Goal: Transaction & Acquisition: Purchase product/service

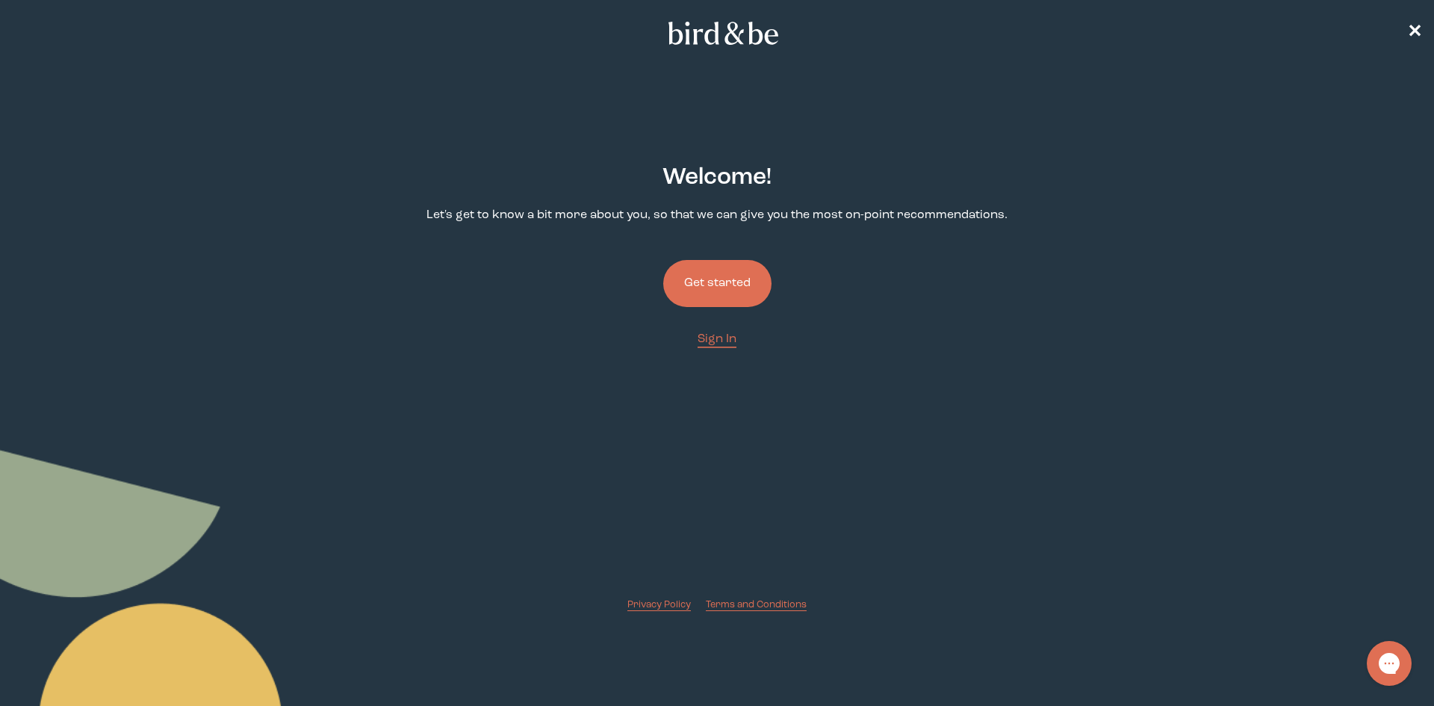
click at [709, 283] on button "Get started" at bounding box center [717, 283] width 108 height 47
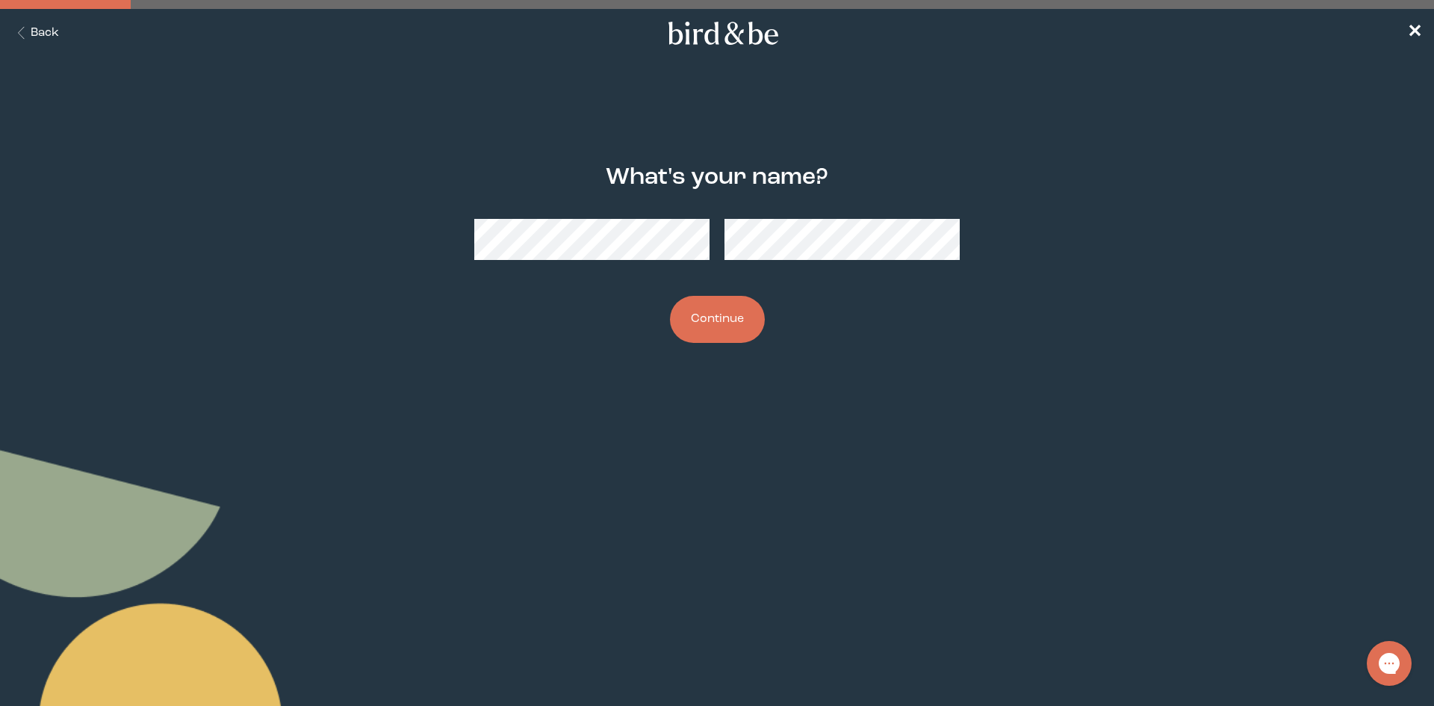
click at [684, 318] on button "Continue" at bounding box center [717, 319] width 95 height 47
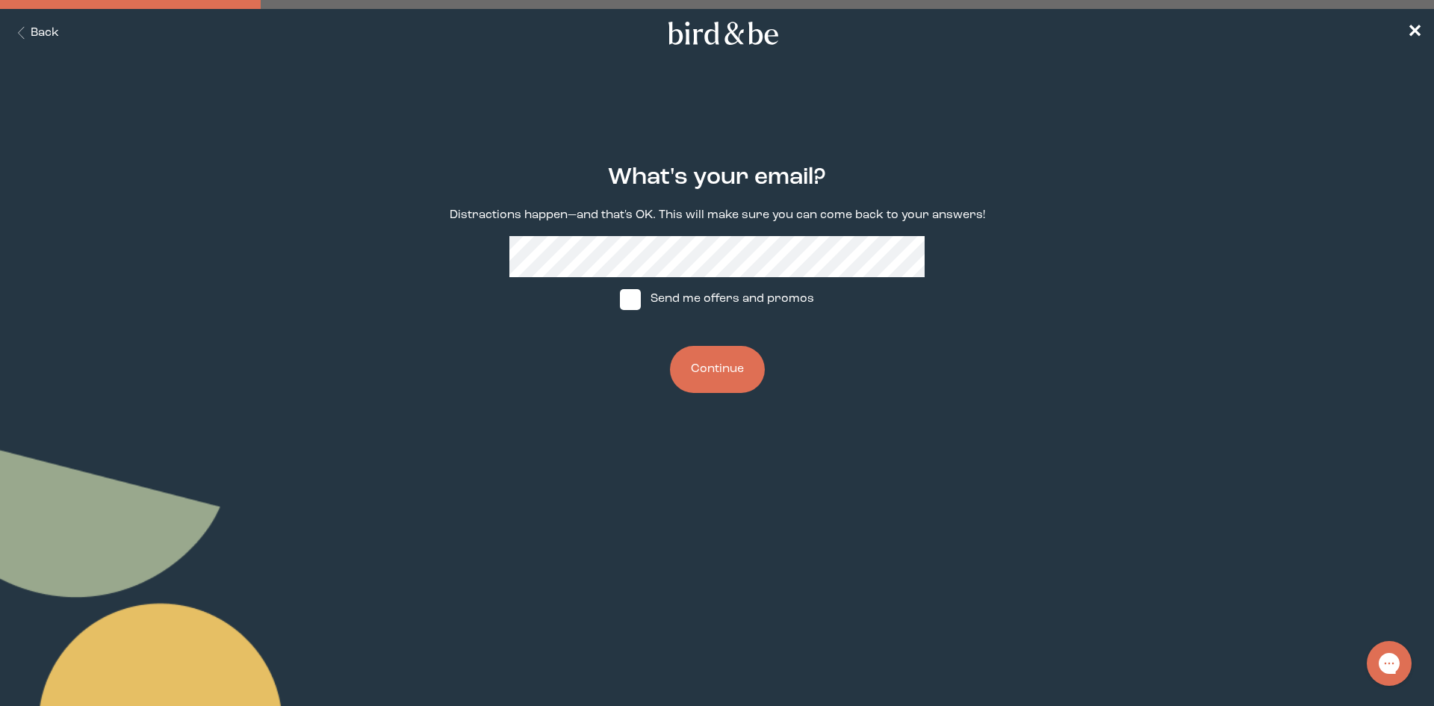
click at [712, 374] on button "Continue" at bounding box center [717, 369] width 95 height 47
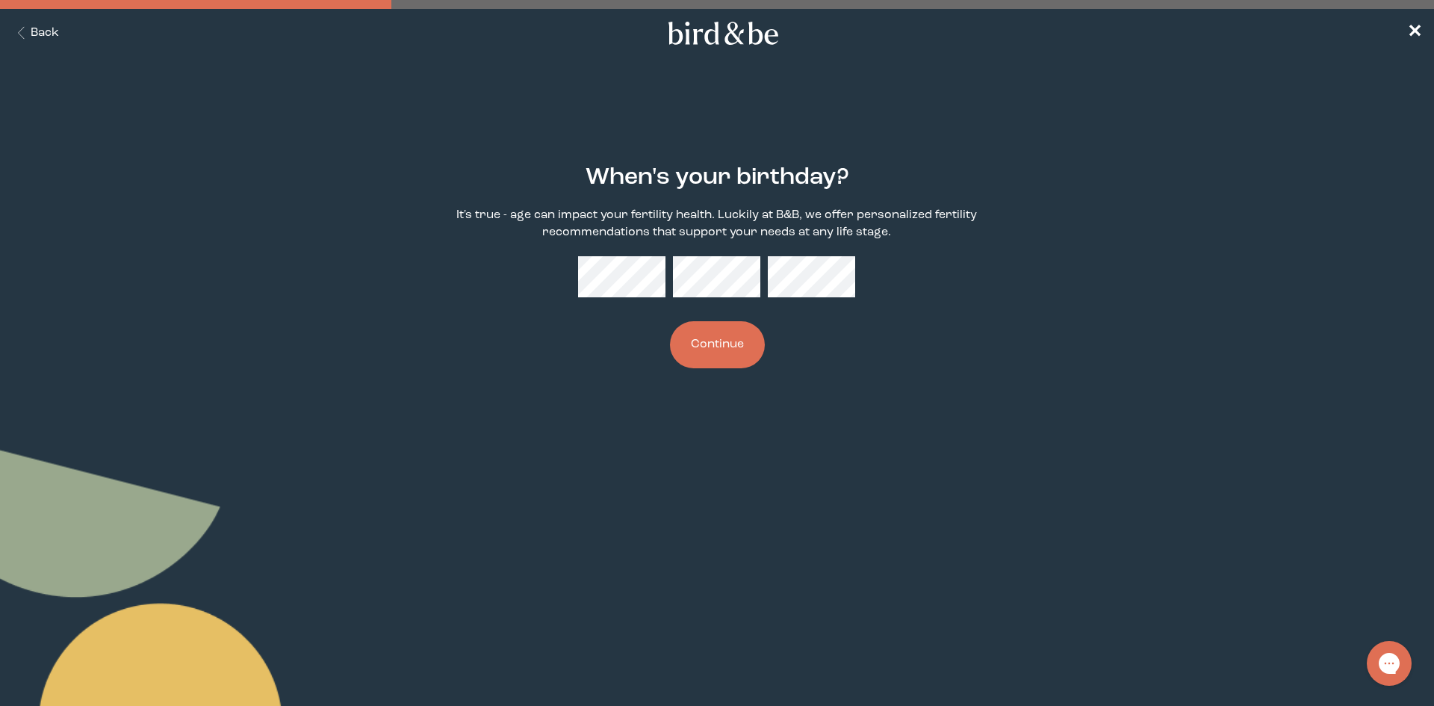
click at [709, 352] on button "Continue" at bounding box center [717, 344] width 95 height 47
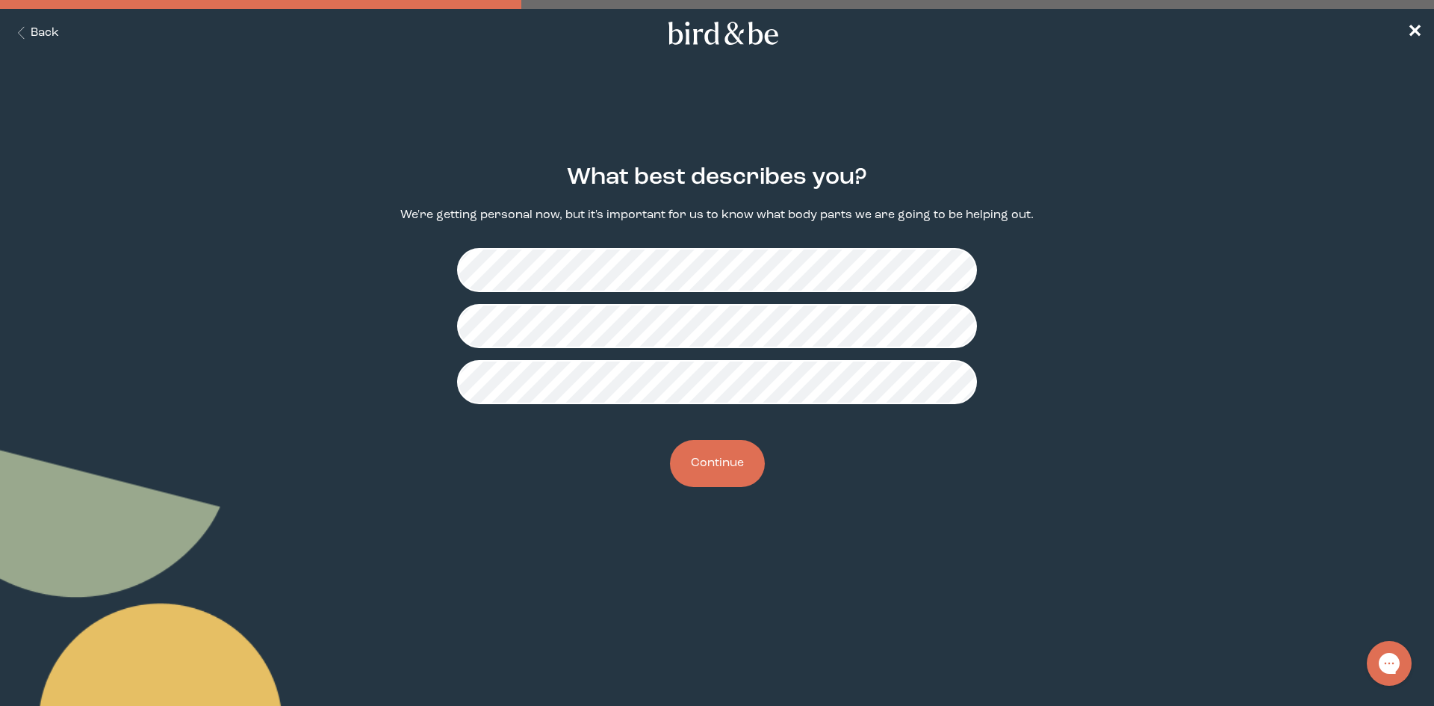
click at [729, 477] on button "Continue" at bounding box center [717, 463] width 95 height 47
click at [741, 460] on button "Continue" at bounding box center [717, 463] width 95 height 47
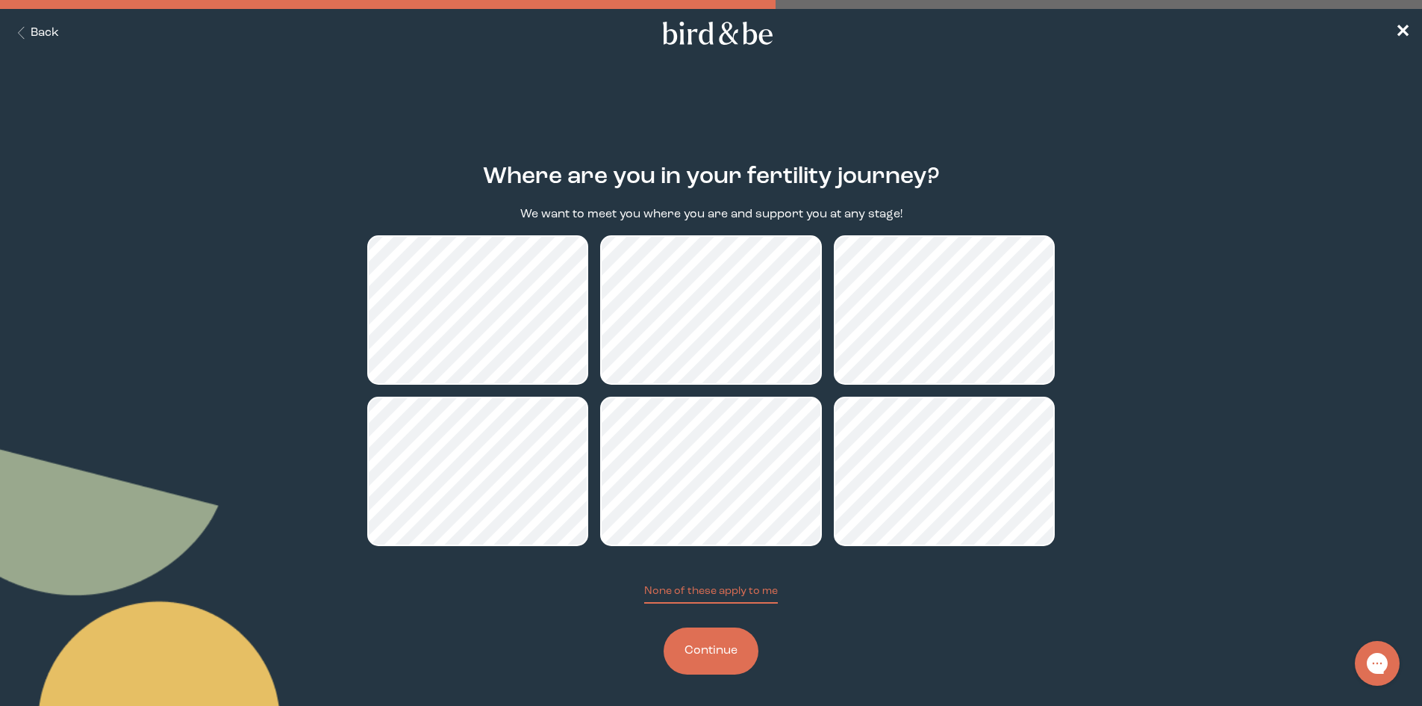
click at [740, 651] on button "Continue" at bounding box center [711, 650] width 95 height 47
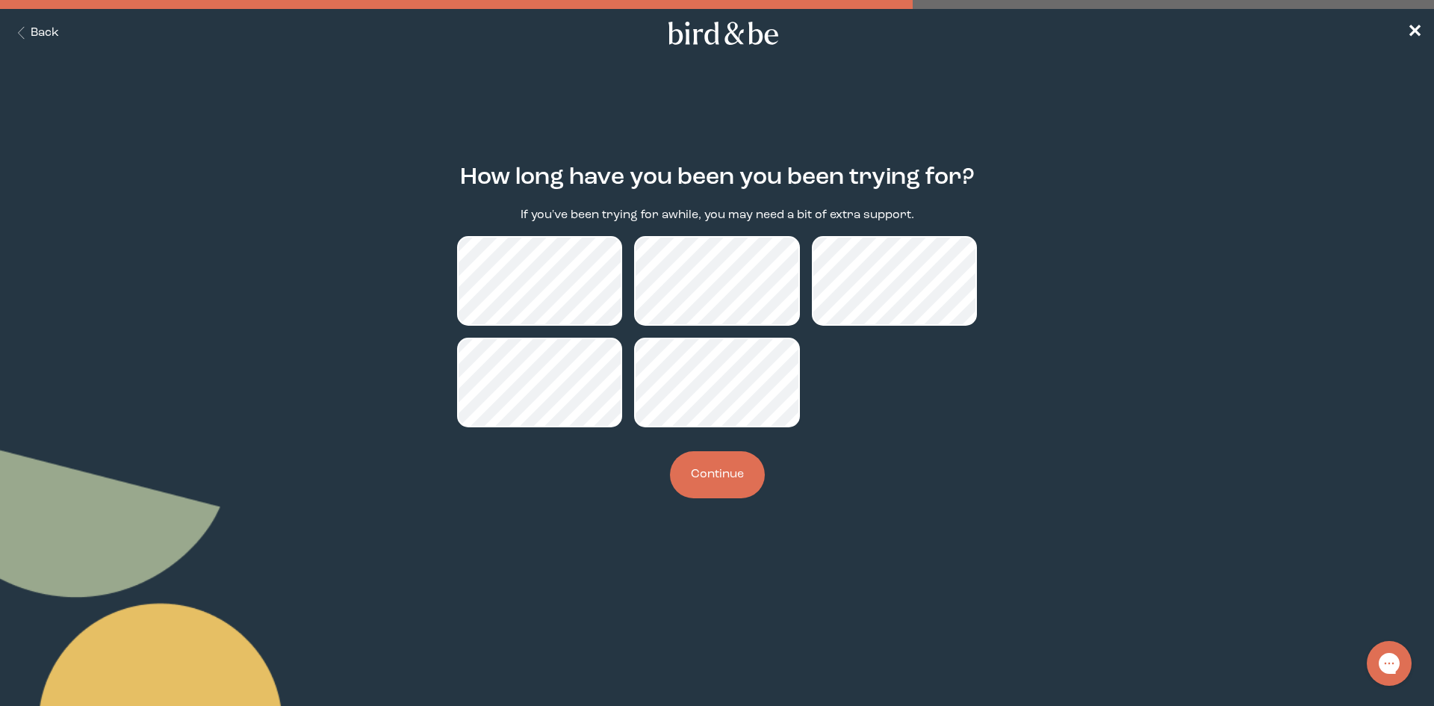
click at [709, 495] on button "Continue" at bounding box center [717, 474] width 95 height 47
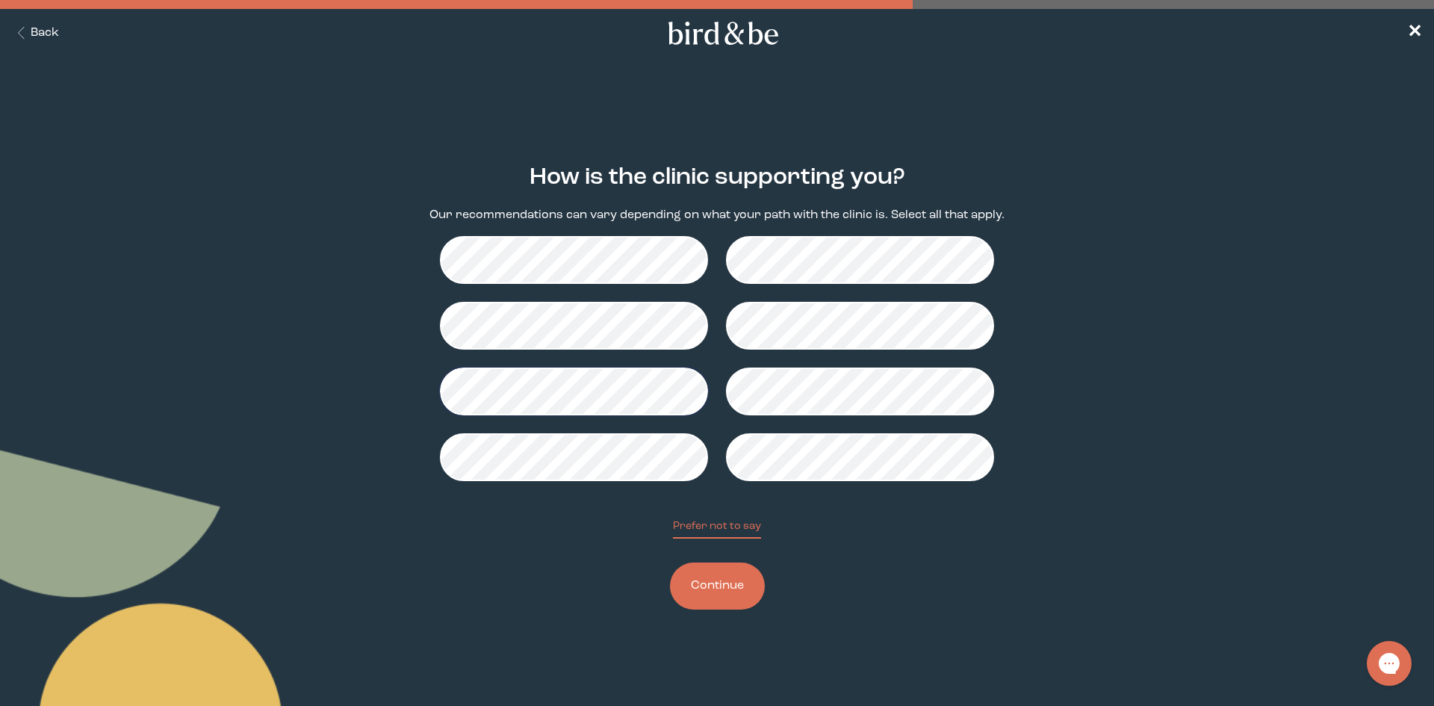
click at [735, 585] on button "Continue" at bounding box center [717, 585] width 95 height 47
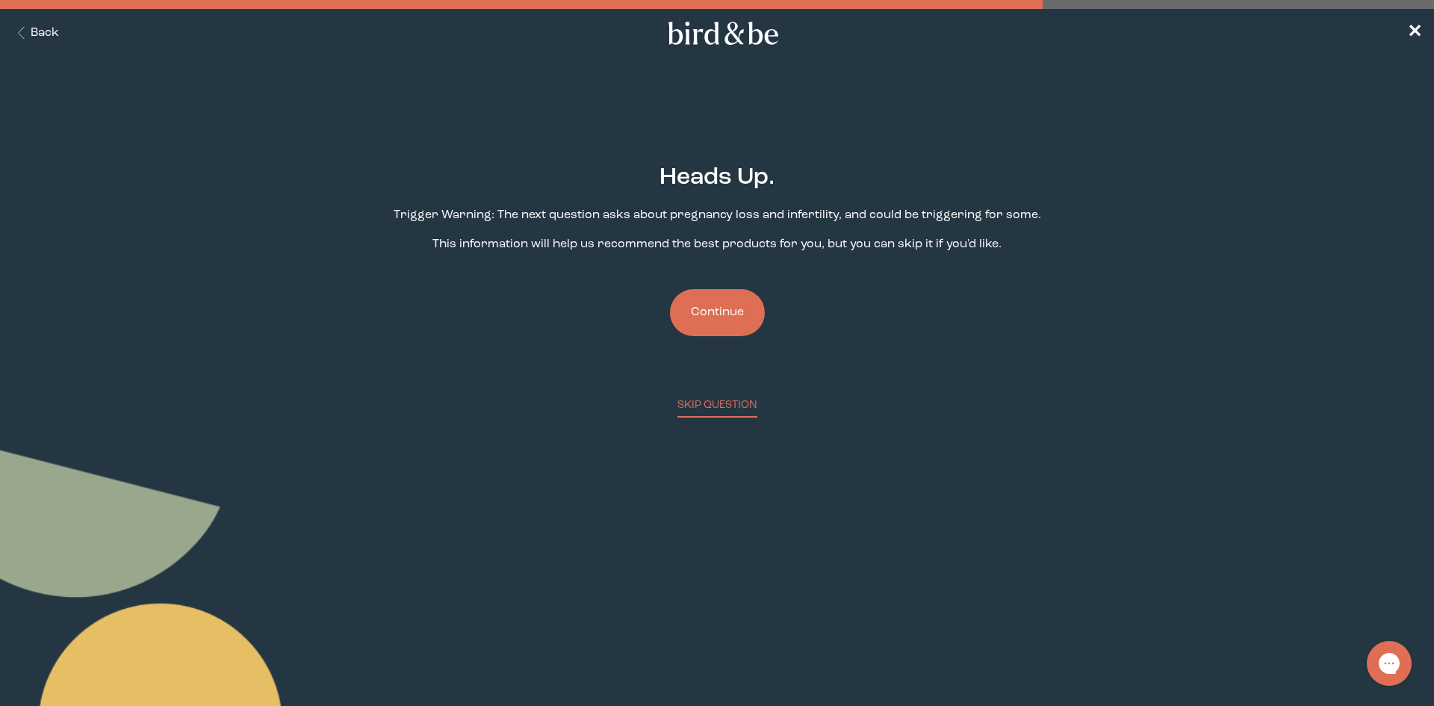
click at [706, 329] on button "Continue" at bounding box center [717, 312] width 95 height 47
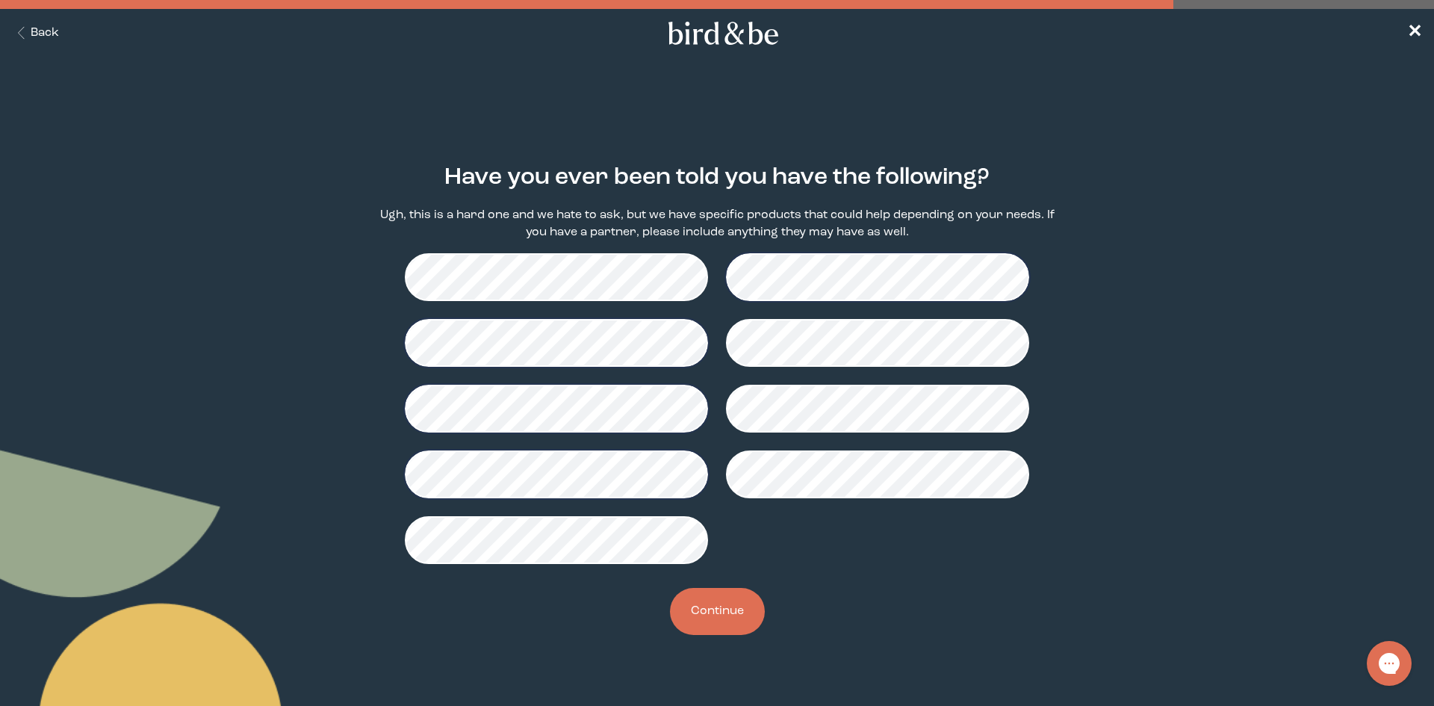
click at [734, 609] on button "Continue" at bounding box center [717, 611] width 95 height 47
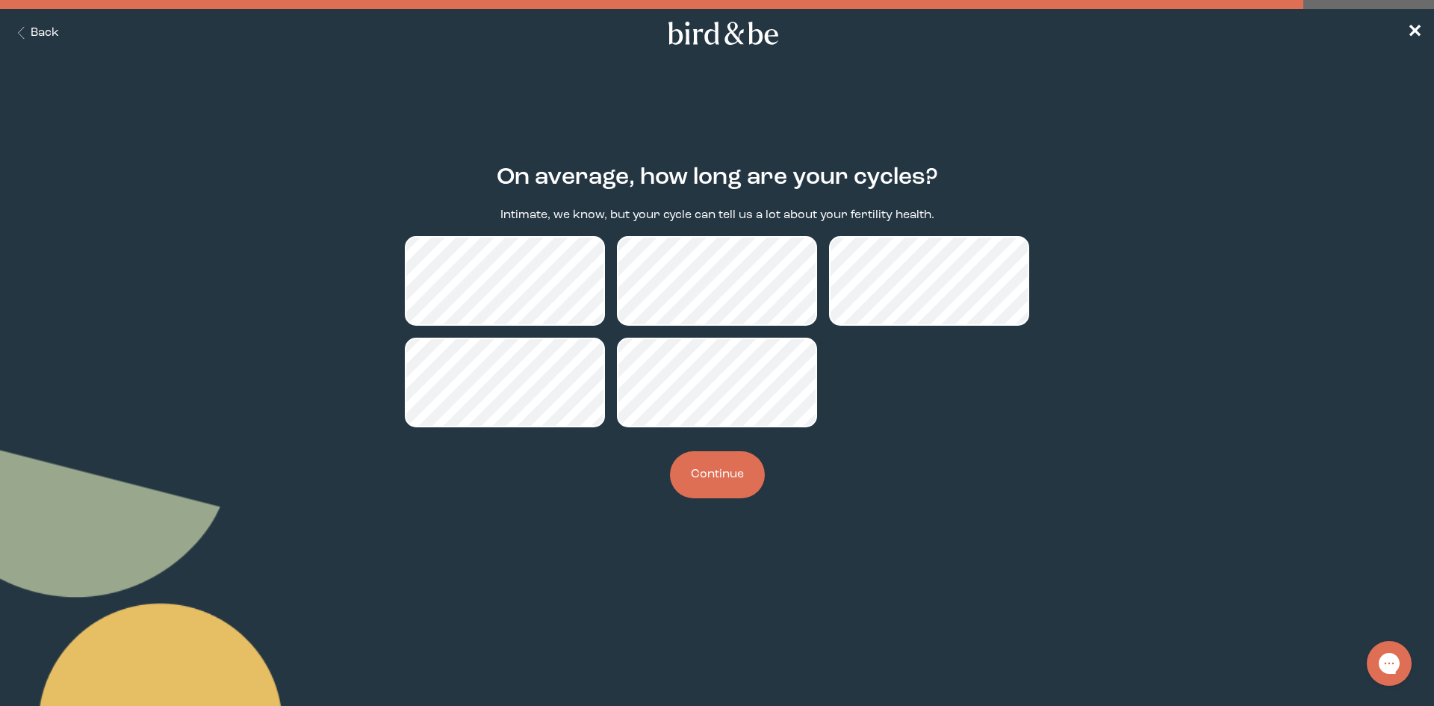
click at [719, 467] on button "Continue" at bounding box center [717, 474] width 95 height 47
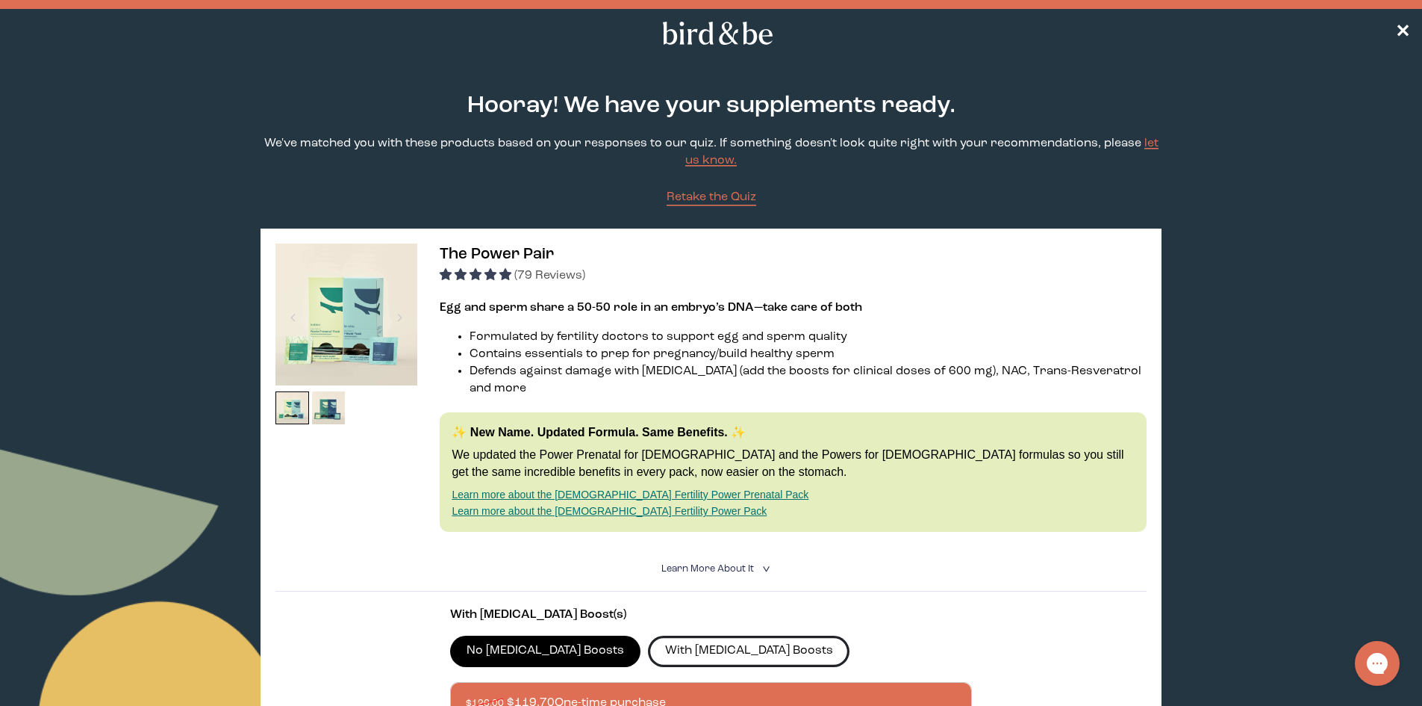
click at [670, 643] on label "With [MEDICAL_DATA] Boosts" at bounding box center [749, 650] width 202 height 31
click at [0, 0] on input "With [MEDICAL_DATA] Boosts" at bounding box center [0, 0] width 0 height 0
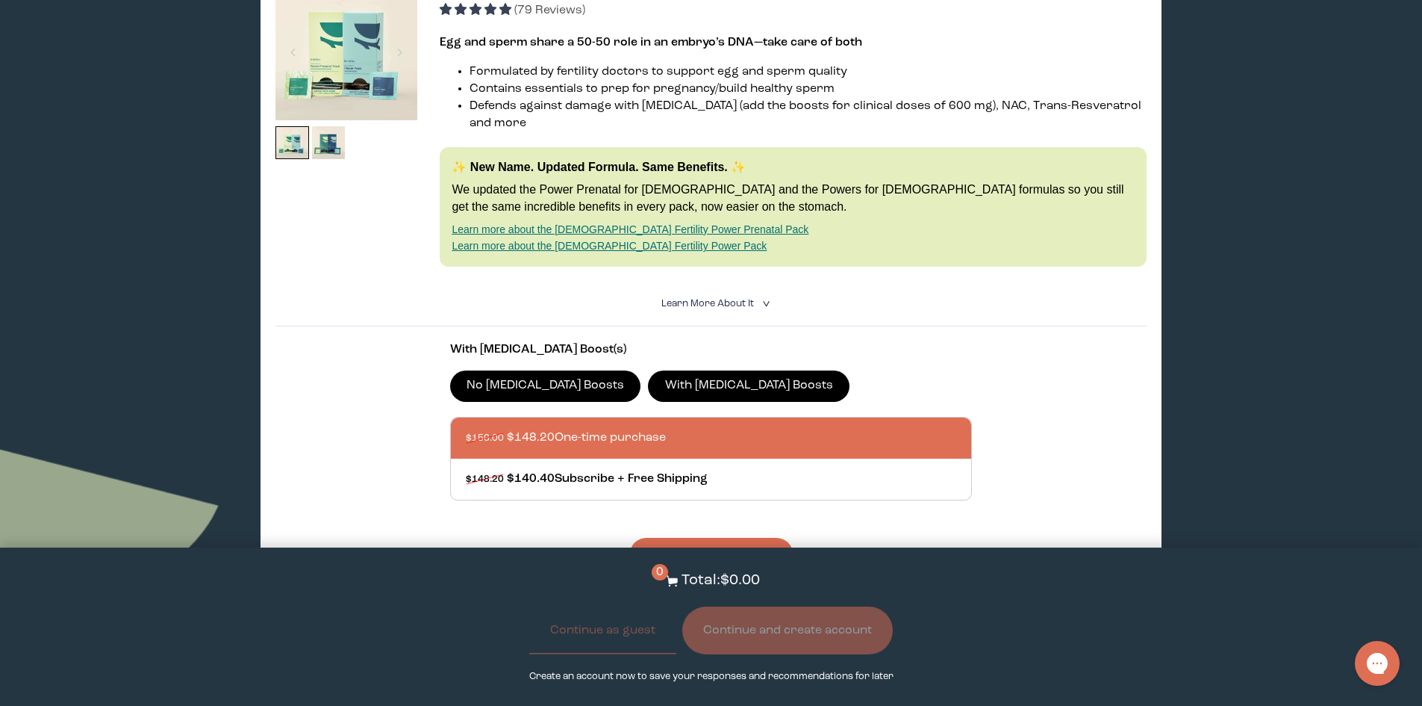
scroll to position [299, 0]
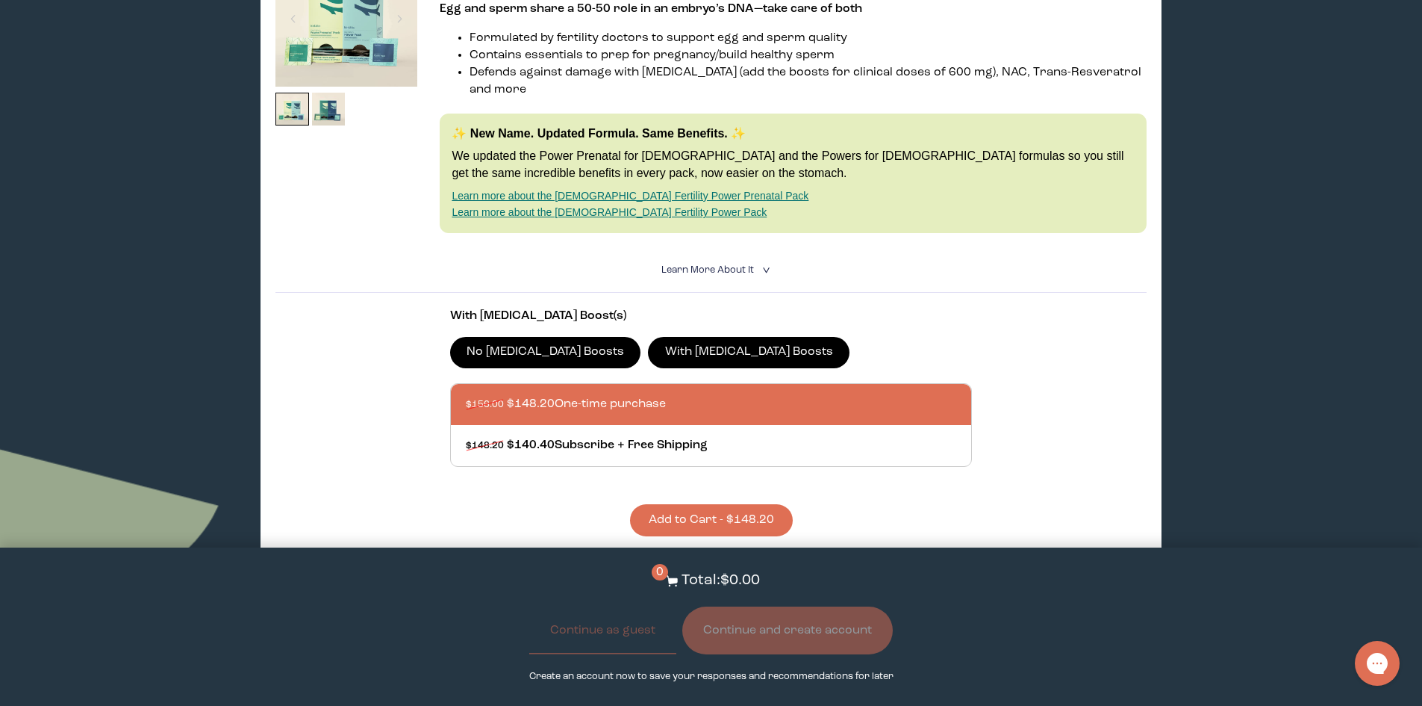
click at [709, 504] on button "Add to Cart - $148.20" at bounding box center [711, 520] width 163 height 32
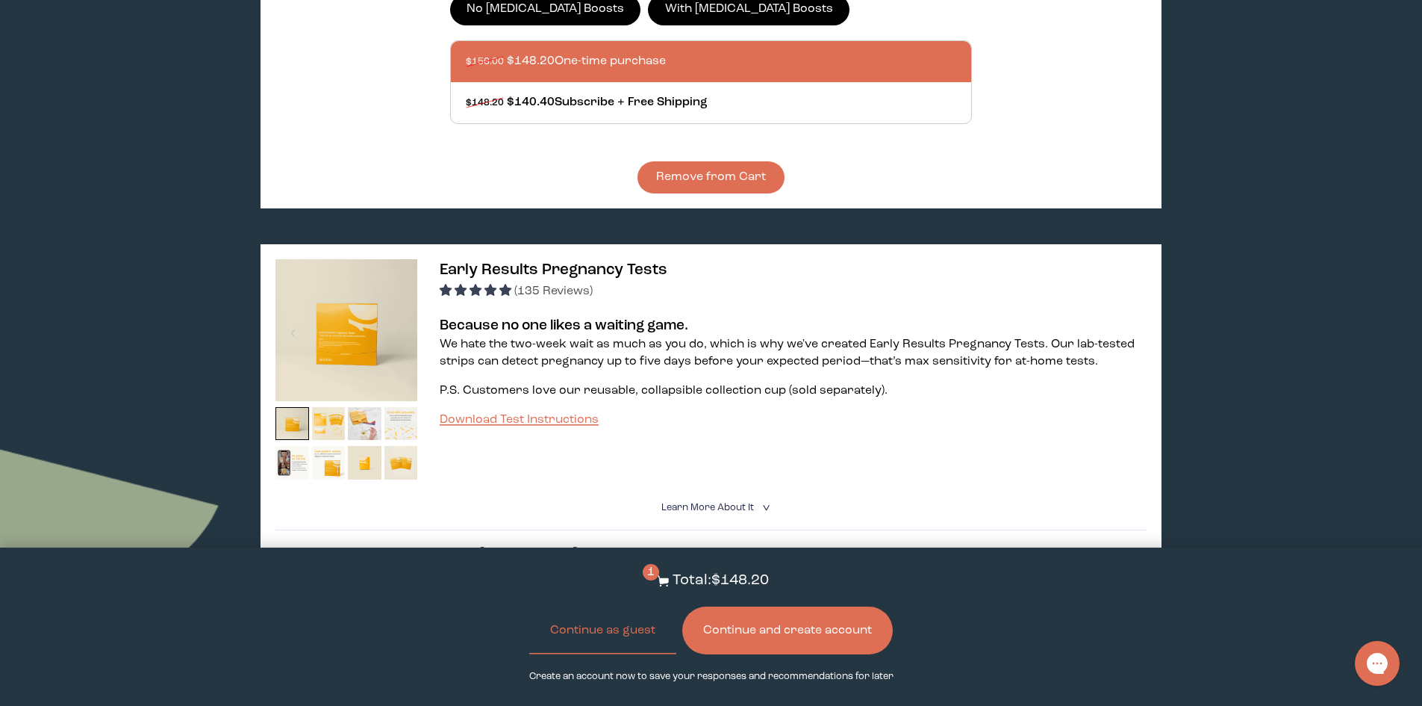
scroll to position [672, 0]
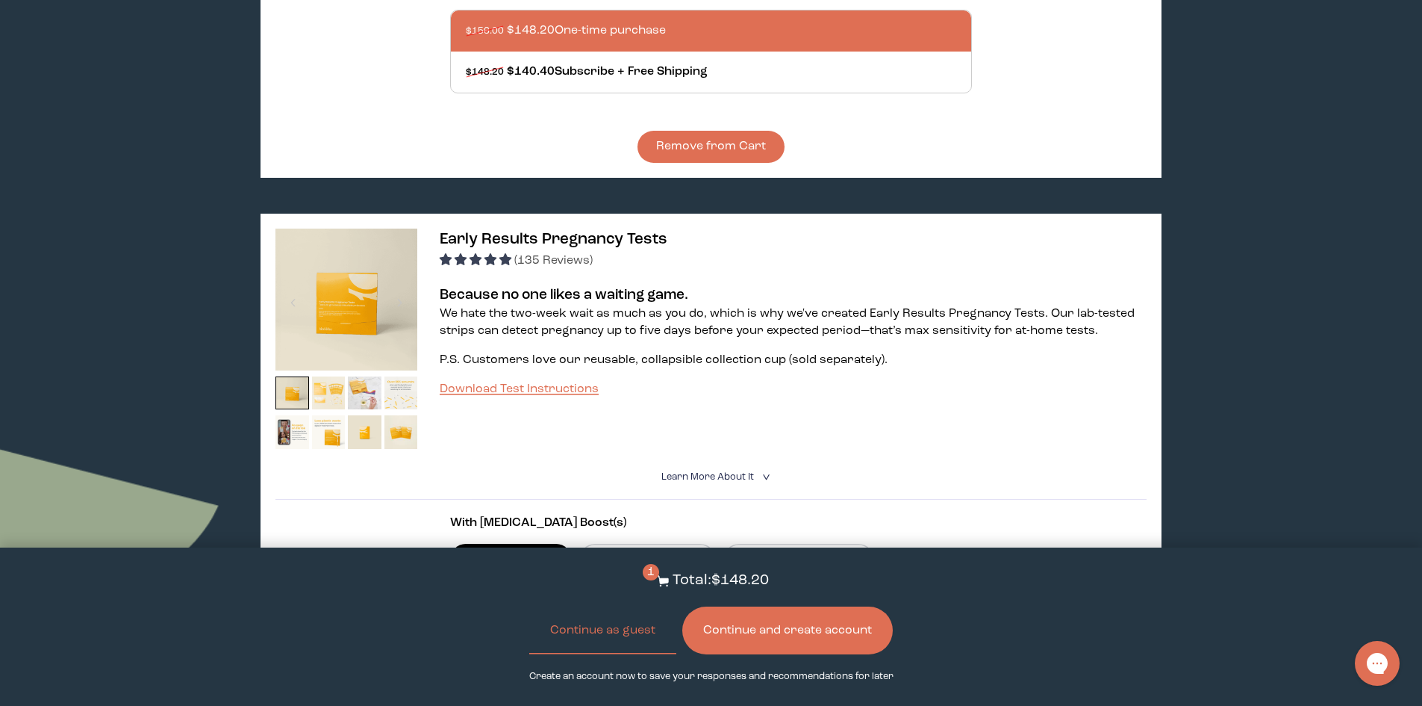
click at [322, 381] on img at bounding box center [329, 393] width 34 height 34
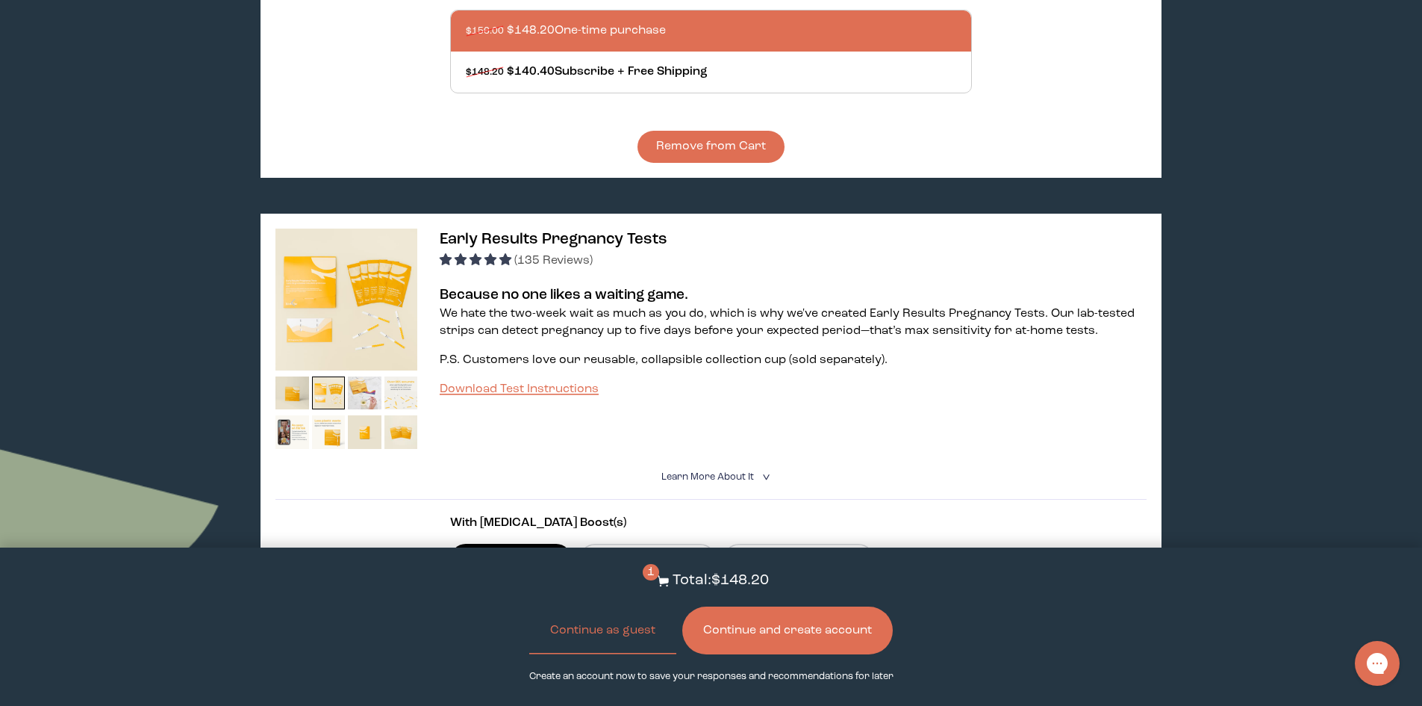
click at [340, 301] on img at bounding box center [347, 299] width 142 height 142
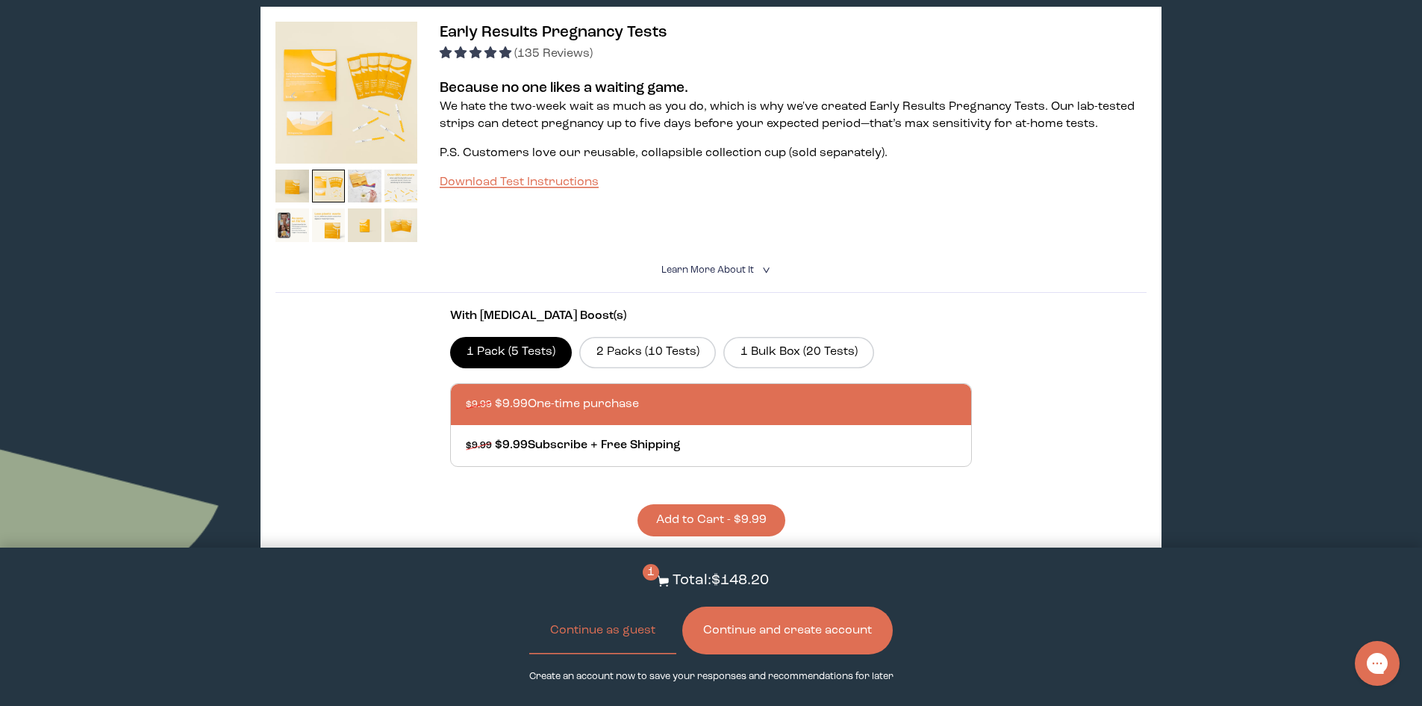
scroll to position [896, 0]
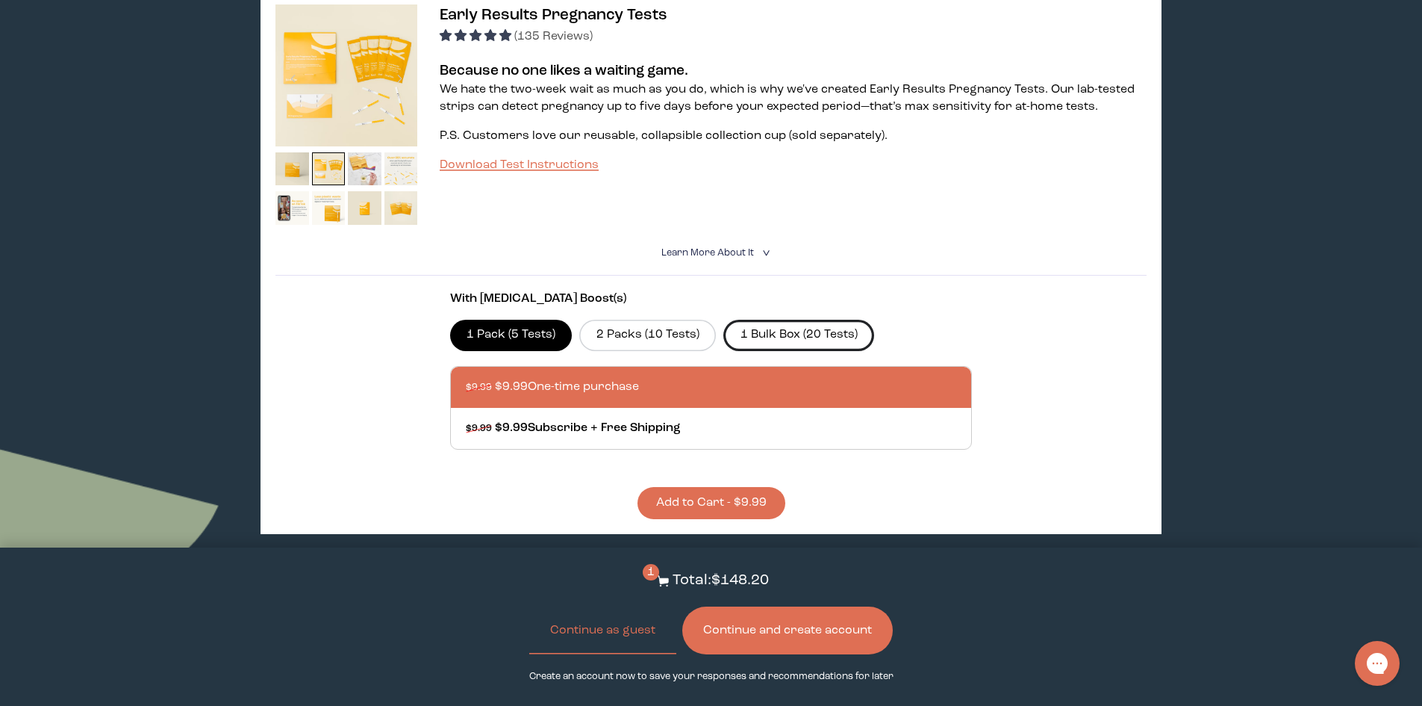
click at [791, 320] on label "1 Bulk Box (20 Tests)" at bounding box center [799, 335] width 151 height 31
click at [0, 0] on input "1 Bulk Box (20 Tests)" at bounding box center [0, 0] width 0 height 0
click at [722, 248] on span "Learn More About it" at bounding box center [708, 253] width 93 height 10
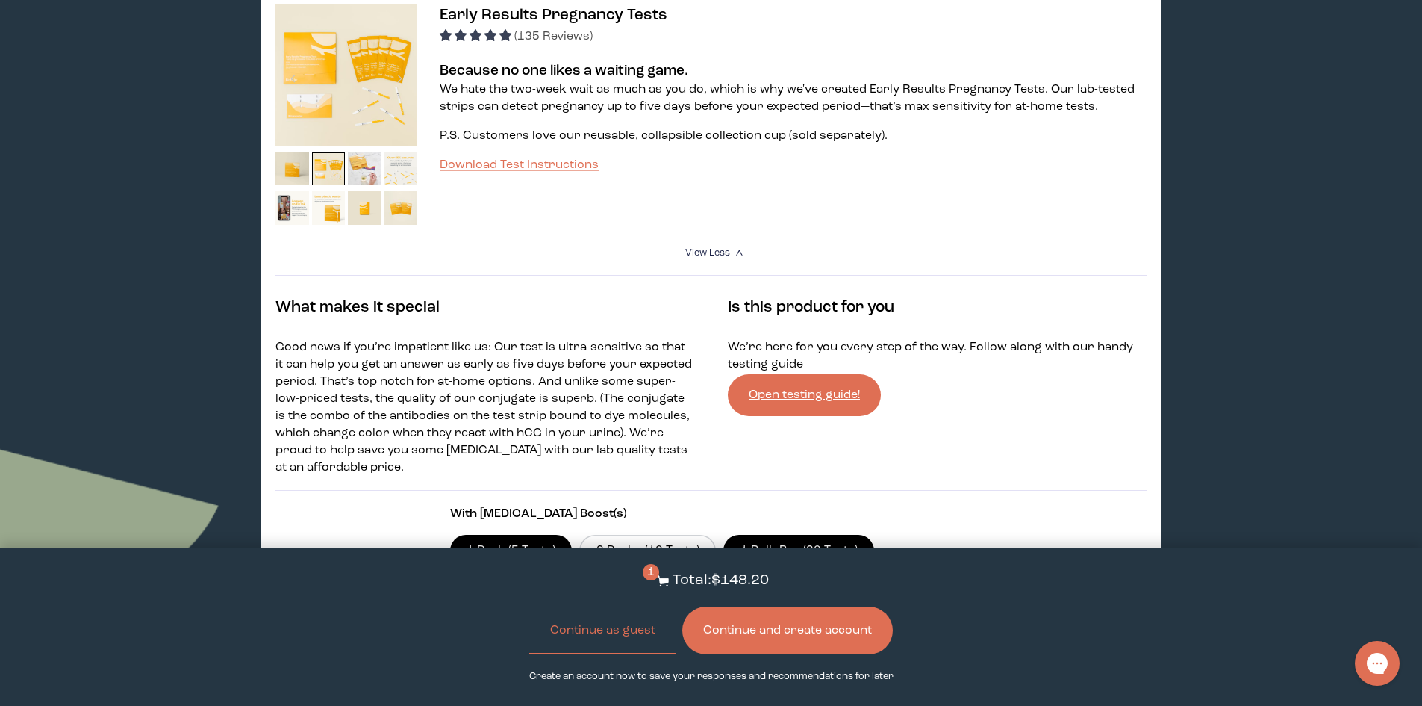
click at [722, 248] on span "View Less" at bounding box center [707, 253] width 45 height 10
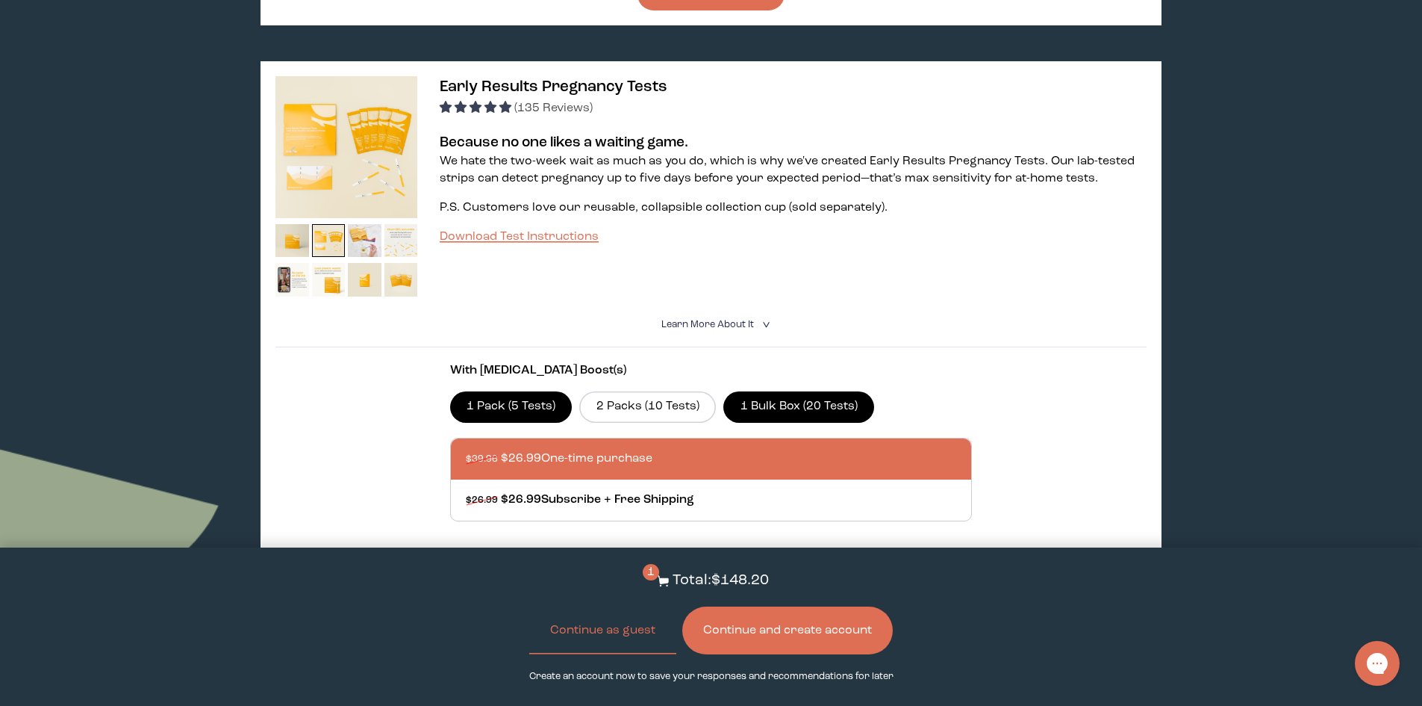
scroll to position [821, 0]
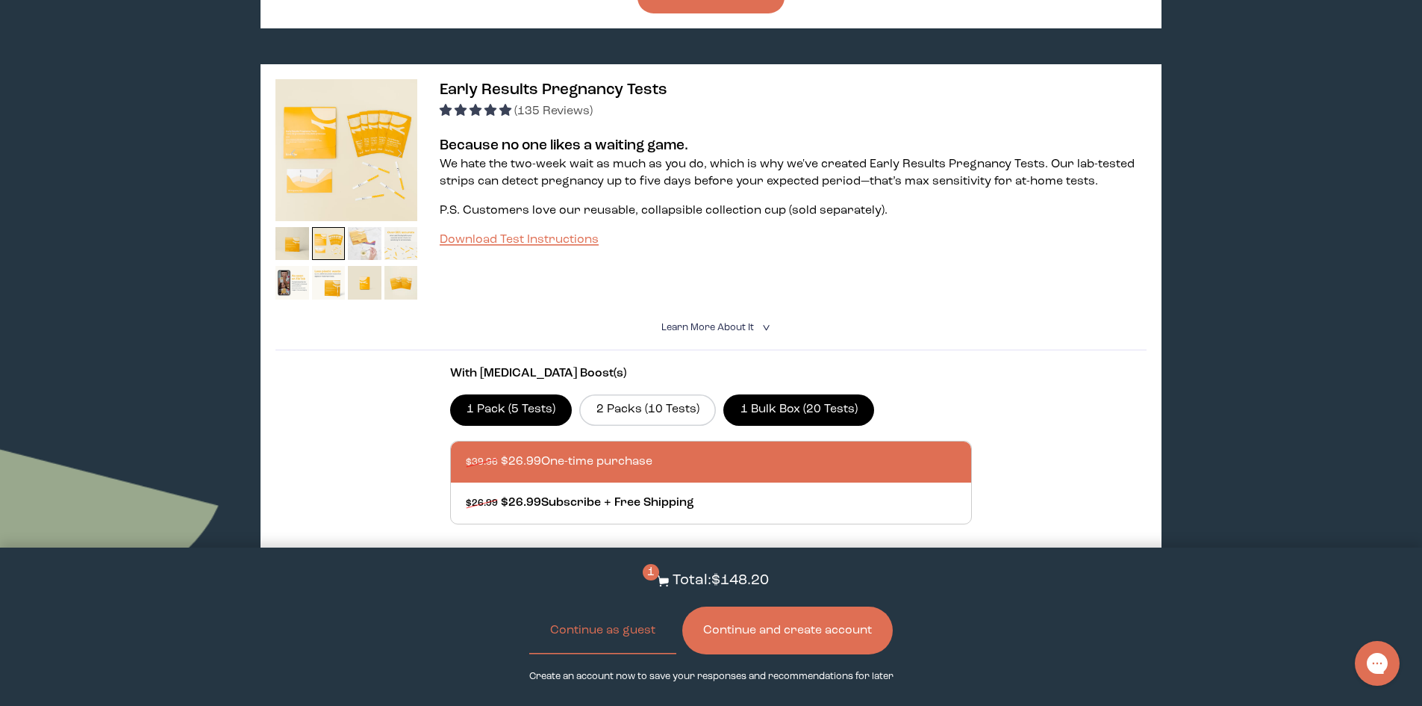
click at [349, 233] on img at bounding box center [365, 244] width 34 height 34
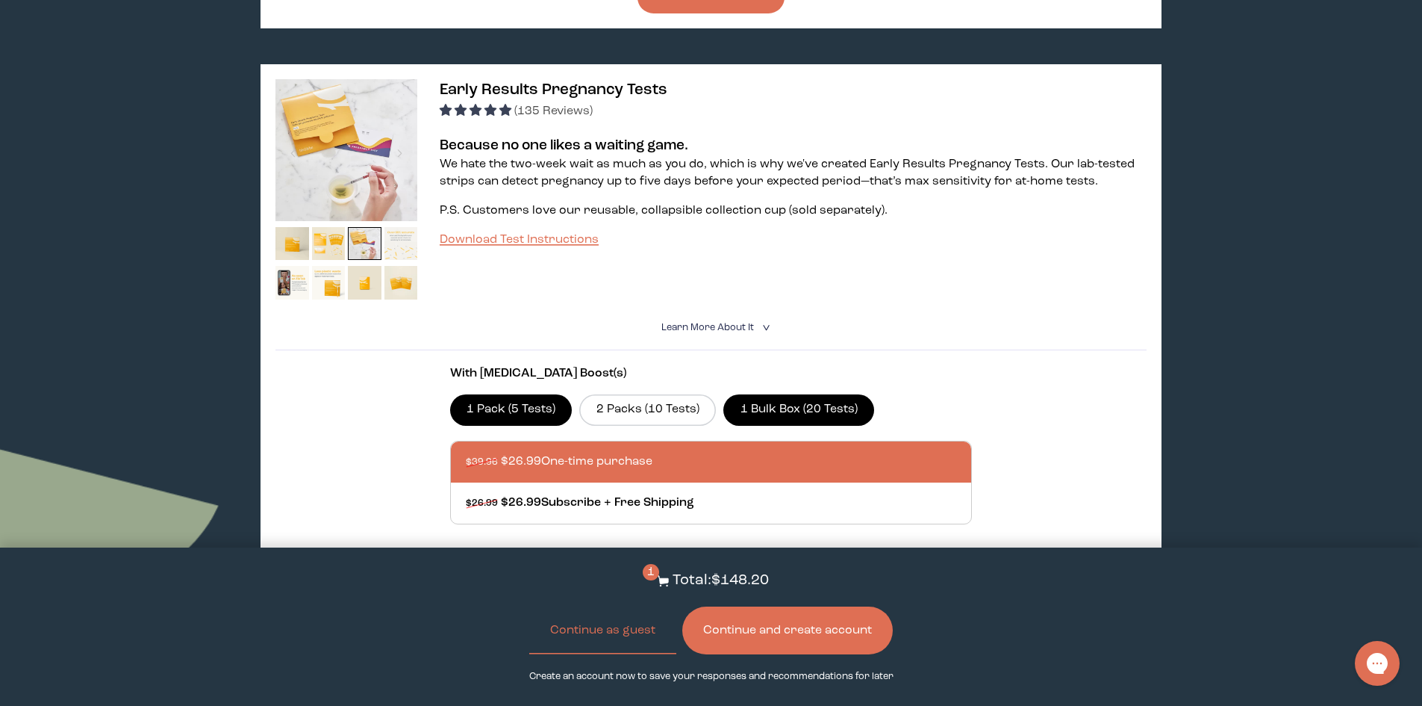
click at [408, 230] on img at bounding box center [402, 244] width 34 height 34
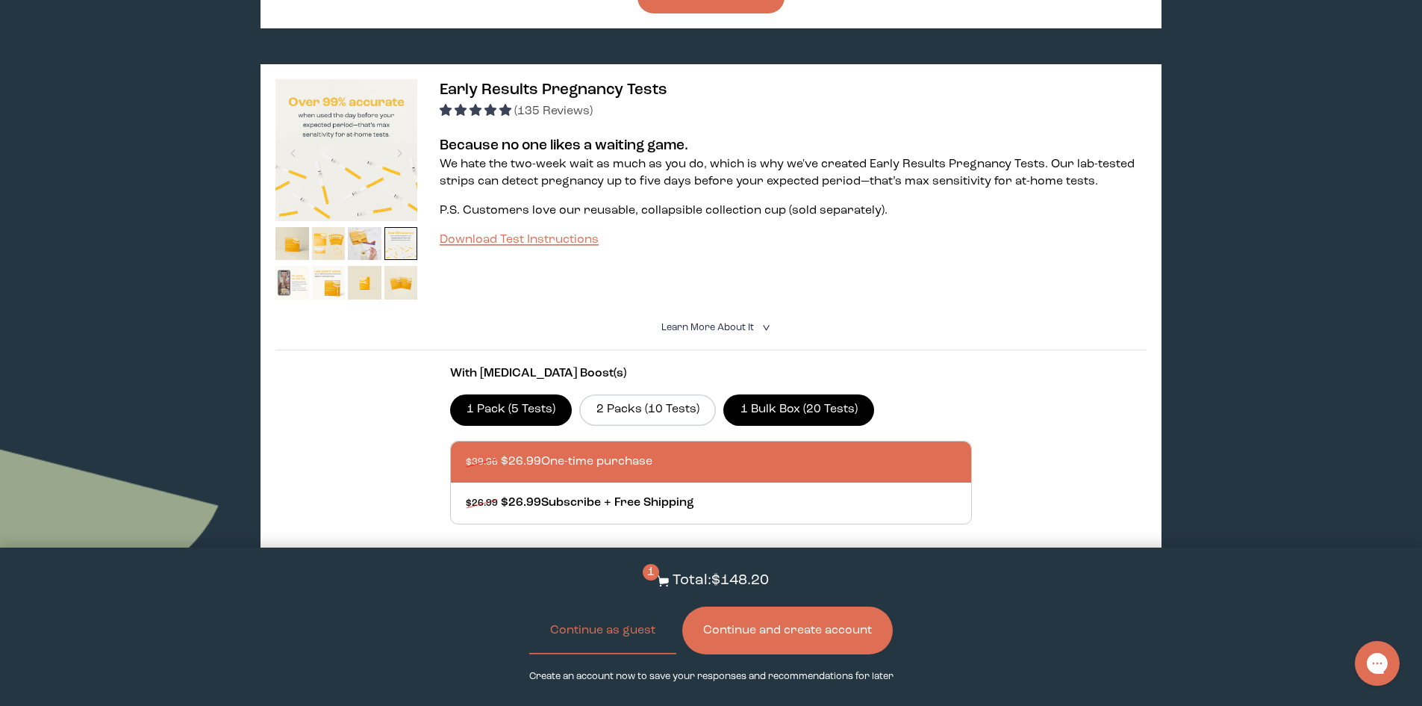
click at [300, 267] on img at bounding box center [293, 283] width 34 height 34
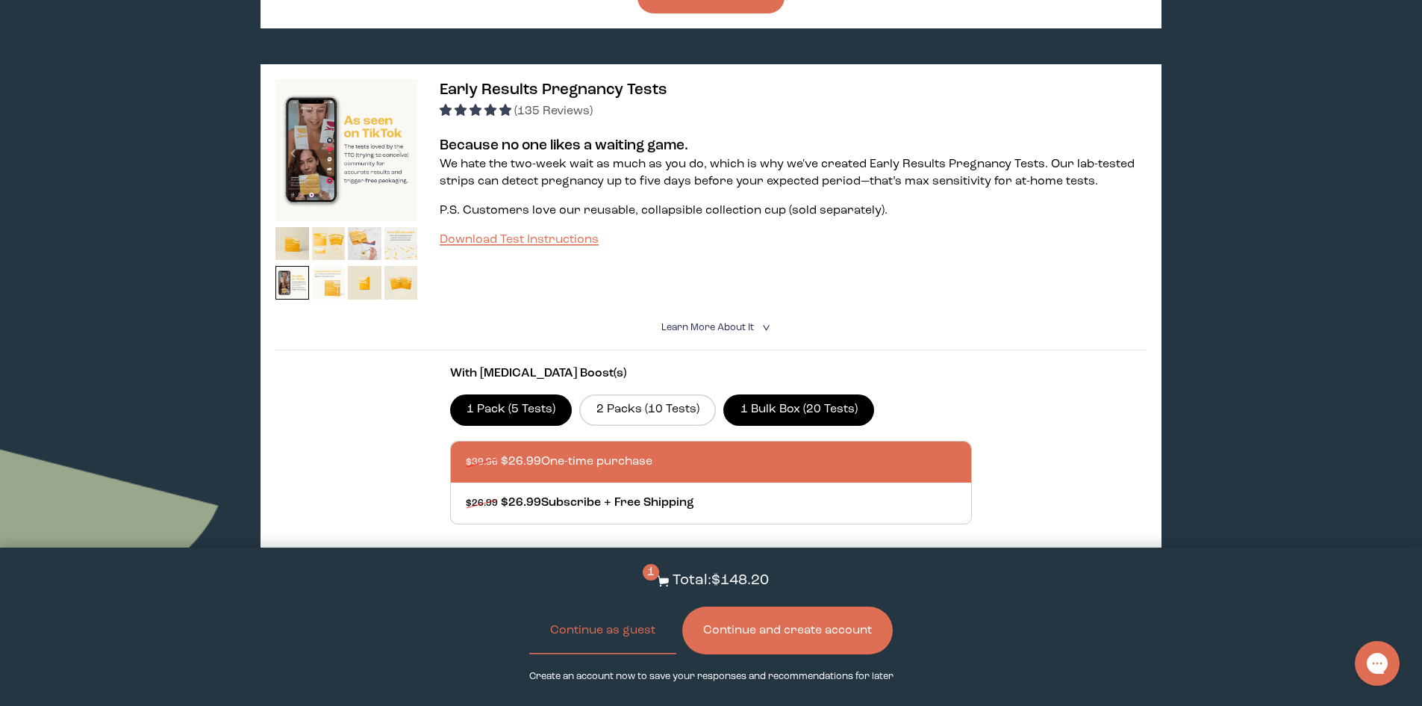
click at [326, 278] on img at bounding box center [329, 283] width 34 height 34
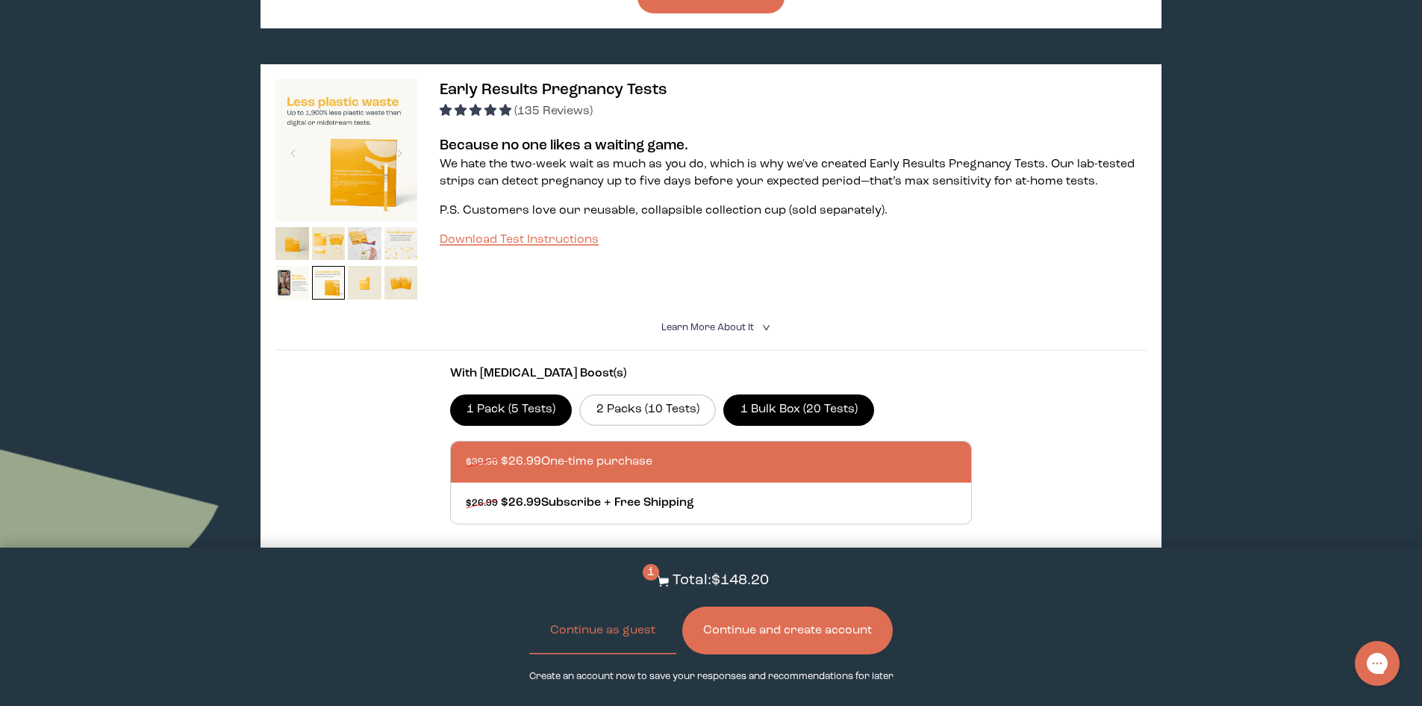
click at [363, 266] on img at bounding box center [365, 283] width 34 height 34
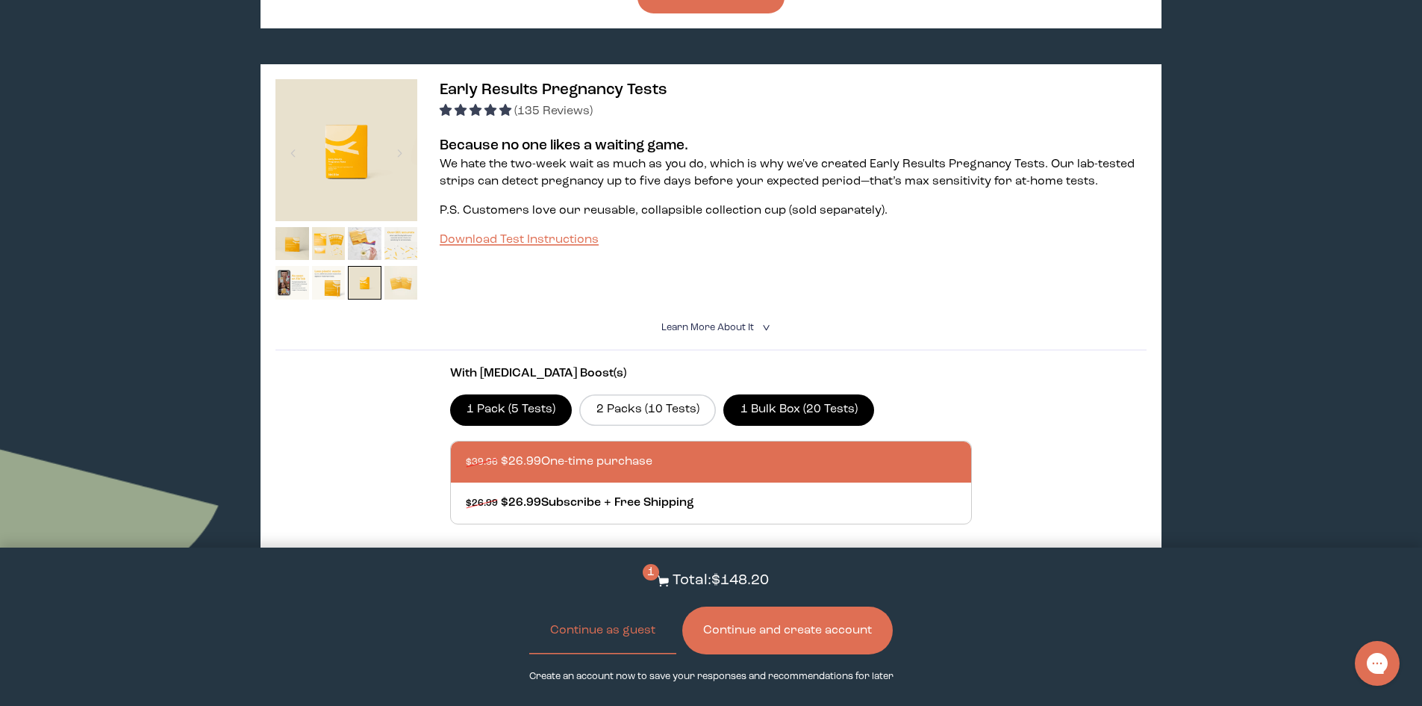
click at [408, 273] on img at bounding box center [402, 283] width 34 height 34
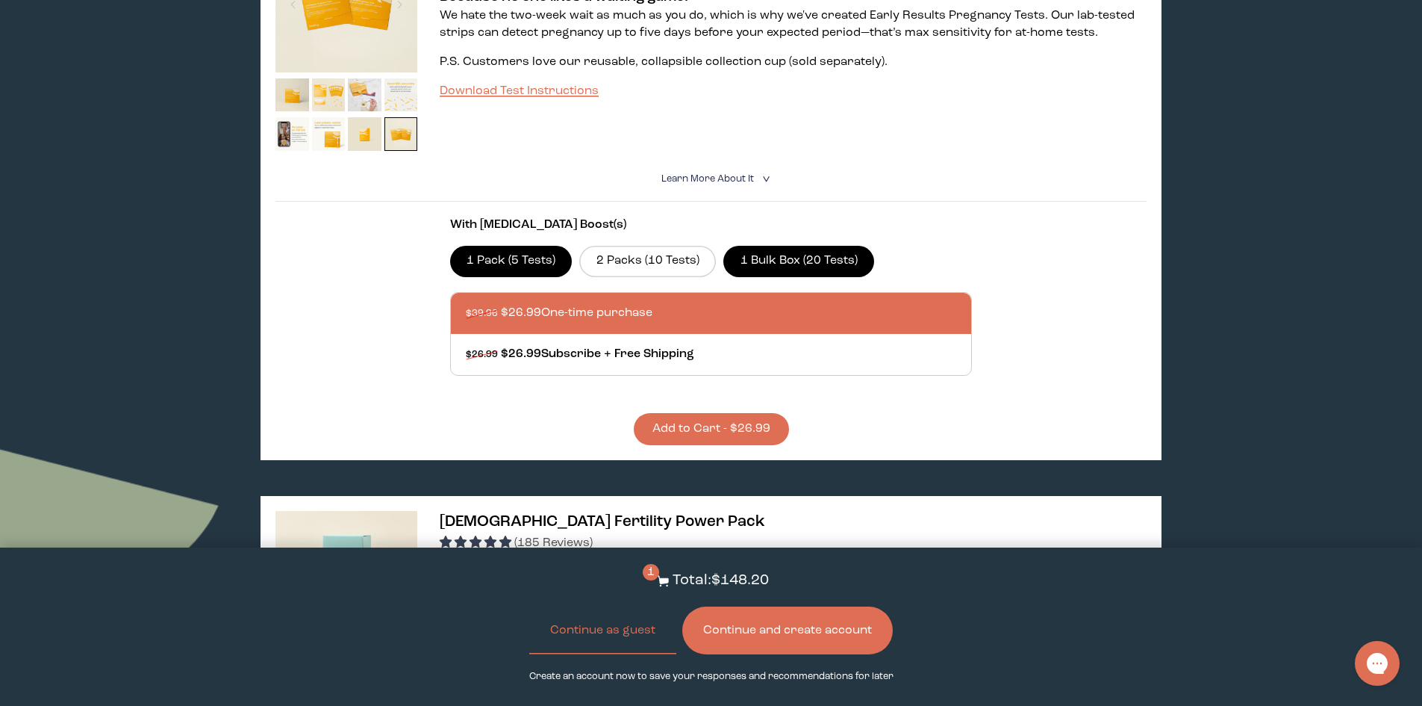
scroll to position [971, 0]
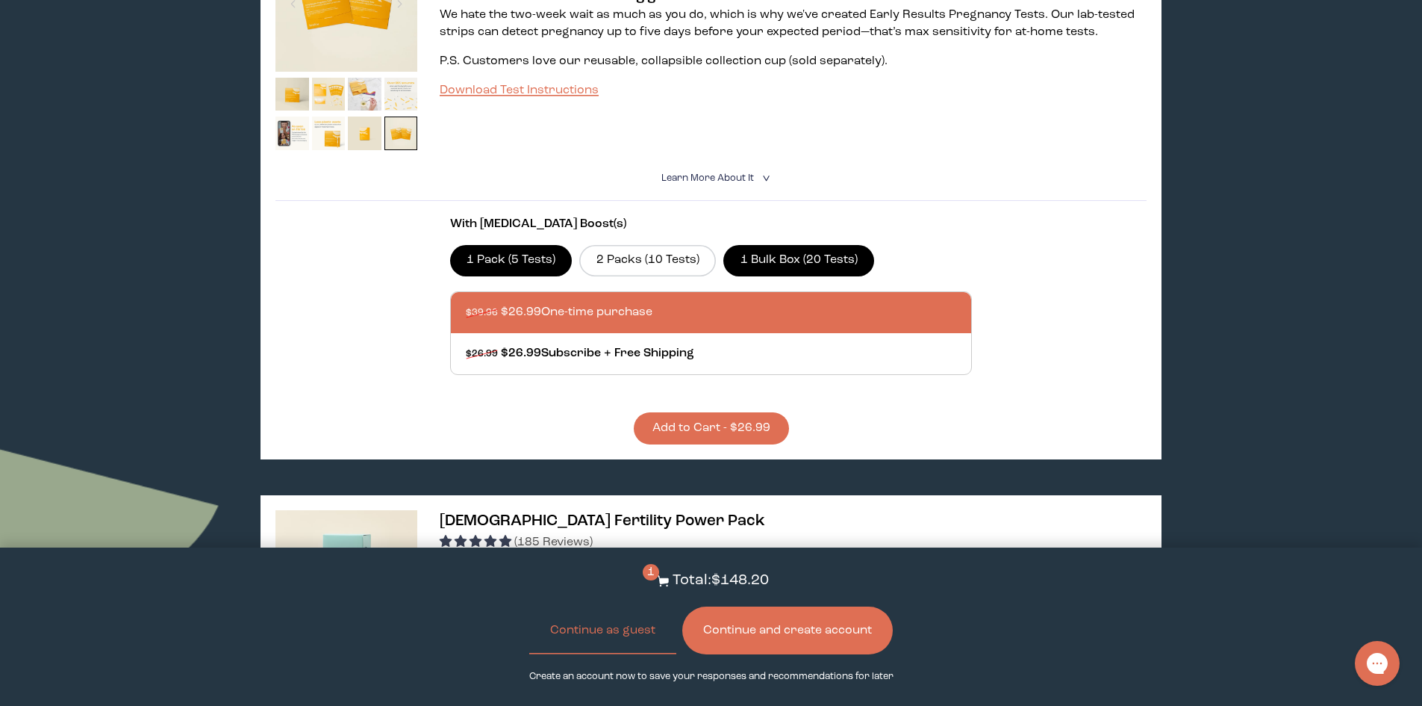
click at [771, 415] on button "Add to Cart - $26.99" at bounding box center [711, 428] width 155 height 32
click at [823, 633] on button "Continue and create account" at bounding box center [787, 630] width 211 height 48
